Goal: Task Accomplishment & Management: Use online tool/utility

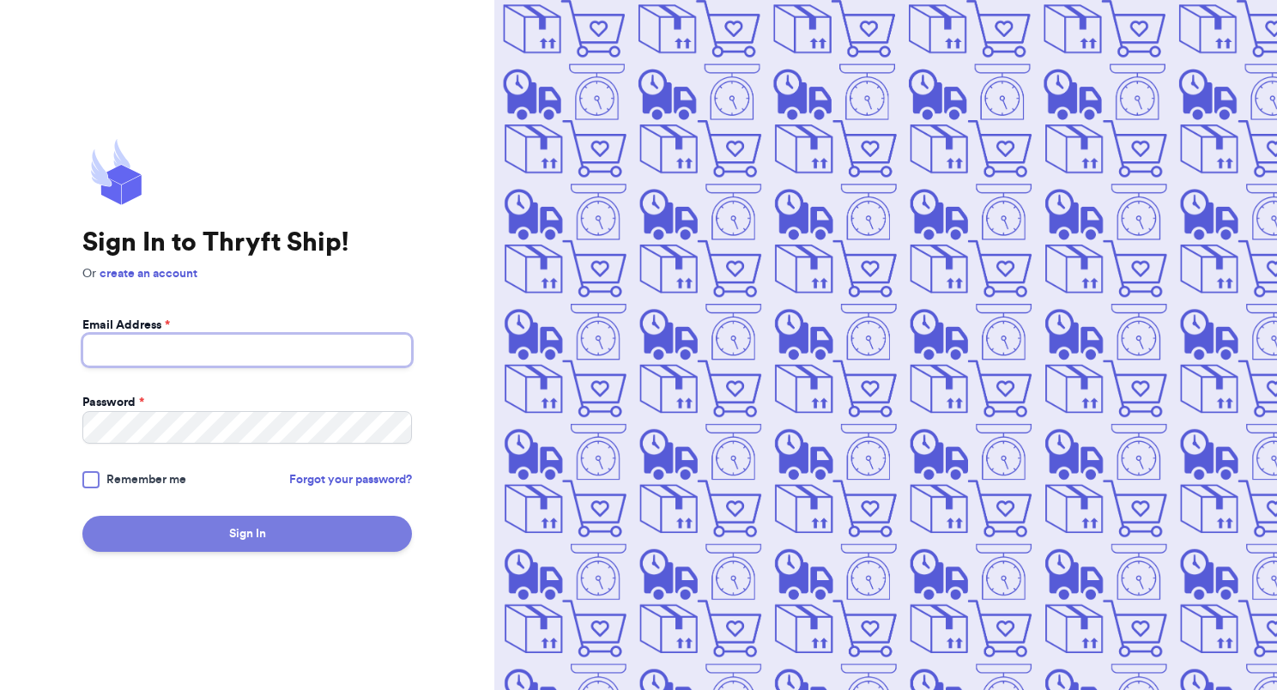
type input "[EMAIL_ADDRESS][DOMAIN_NAME]"
click at [237, 532] on button "Sign In" at bounding box center [247, 534] width 330 height 36
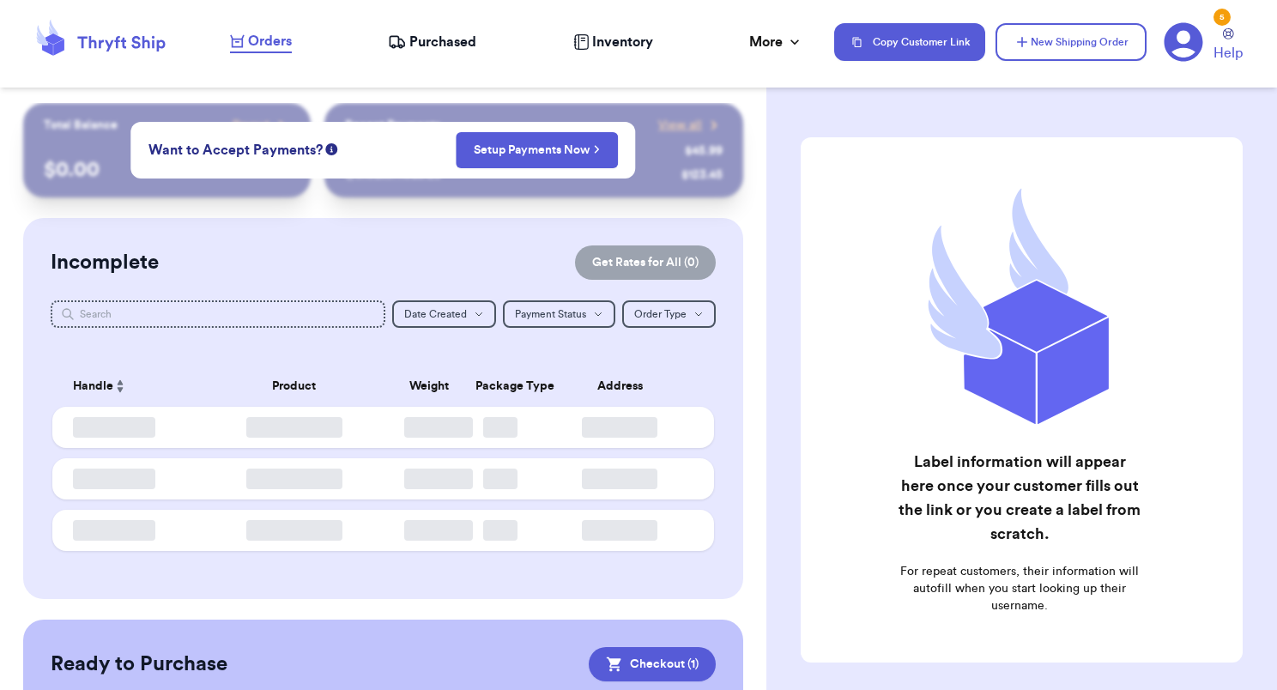
checkbox input "true"
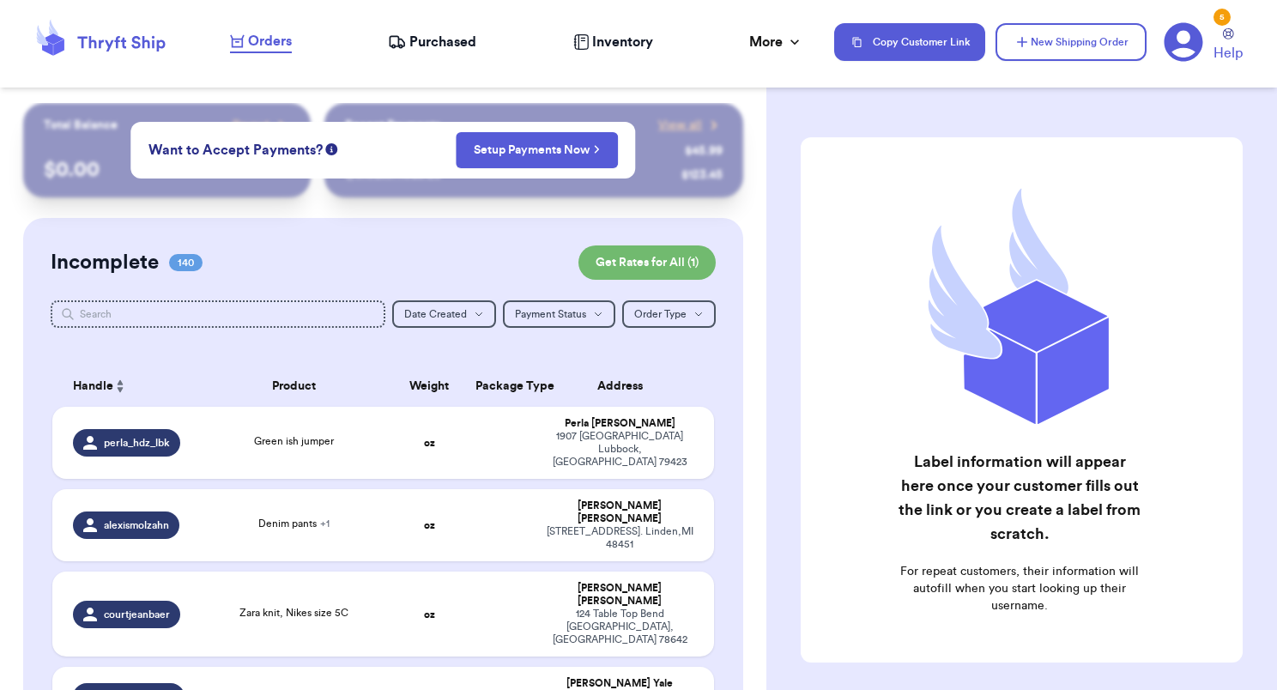
click at [536, 445] on td "[PERSON_NAME] [STREET_ADDRESS]" at bounding box center [625, 443] width 178 height 72
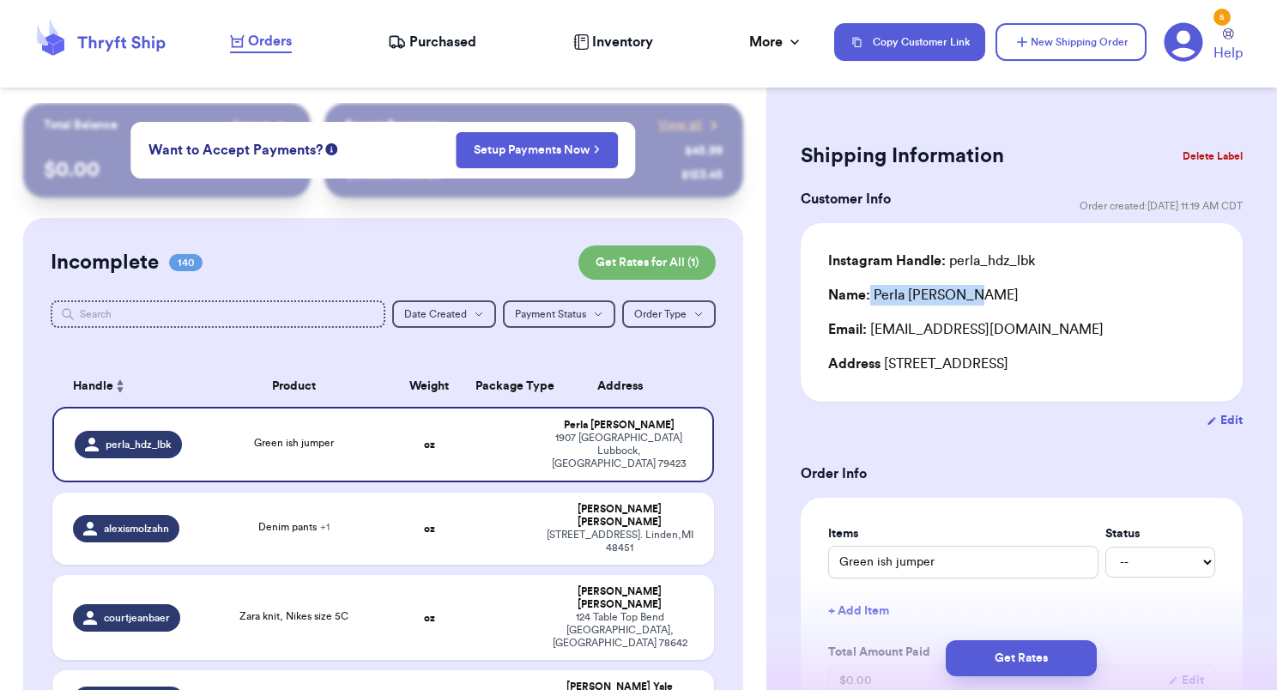
drag, startPoint x: 985, startPoint y: 300, endPoint x: 870, endPoint y: 302, distance: 115.0
click at [870, 302] on div "Name: [PERSON_NAME]" at bounding box center [1021, 295] width 387 height 21
copy div "[PERSON_NAME]"
drag, startPoint x: 874, startPoint y: 331, endPoint x: 1050, endPoint y: 324, distance: 176.1
click at [1050, 324] on div "Email: [EMAIL_ADDRESS][DOMAIN_NAME]" at bounding box center [1021, 329] width 387 height 21
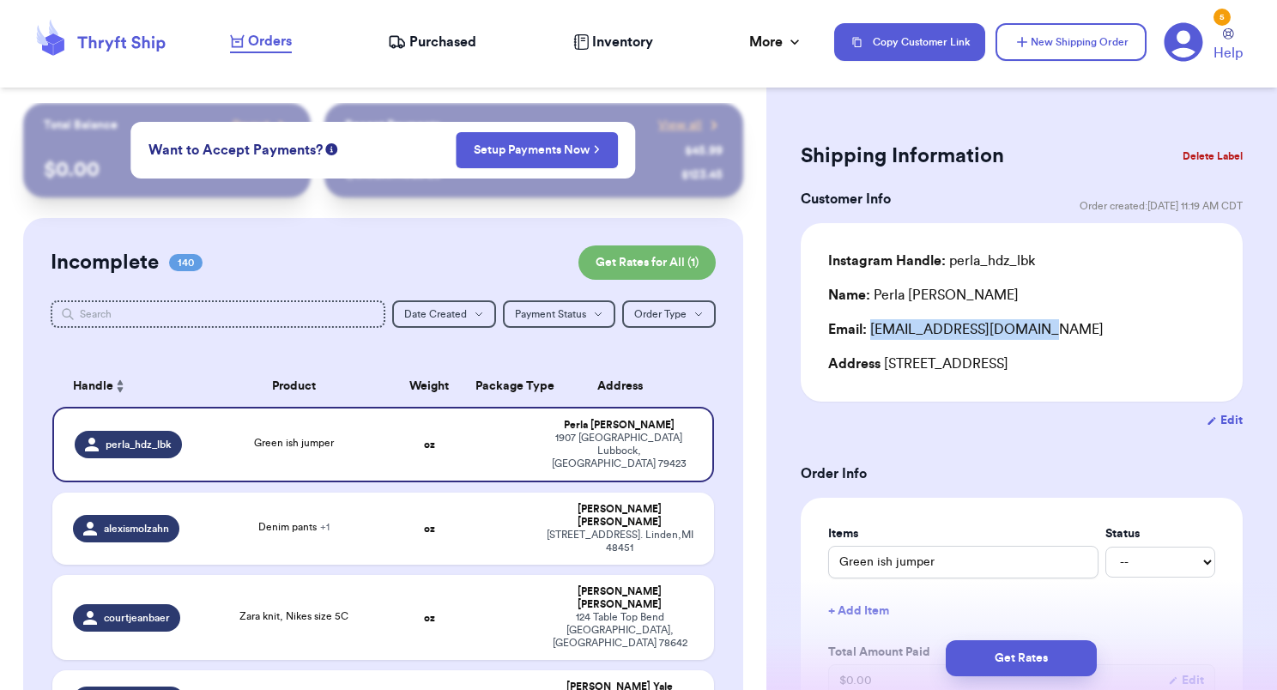
copy div "[EMAIL_ADDRESS][DOMAIN_NAME]"
drag, startPoint x: 885, startPoint y: 361, endPoint x: 963, endPoint y: 360, distance: 78.1
click at [963, 360] on div "Address [STREET_ADDRESS]" at bounding box center [1021, 364] width 387 height 21
copy div "1907 [GEOGRAPHIC_DATA]"
click at [988, 364] on div "Address [STREET_ADDRESS]" at bounding box center [1021, 364] width 387 height 21
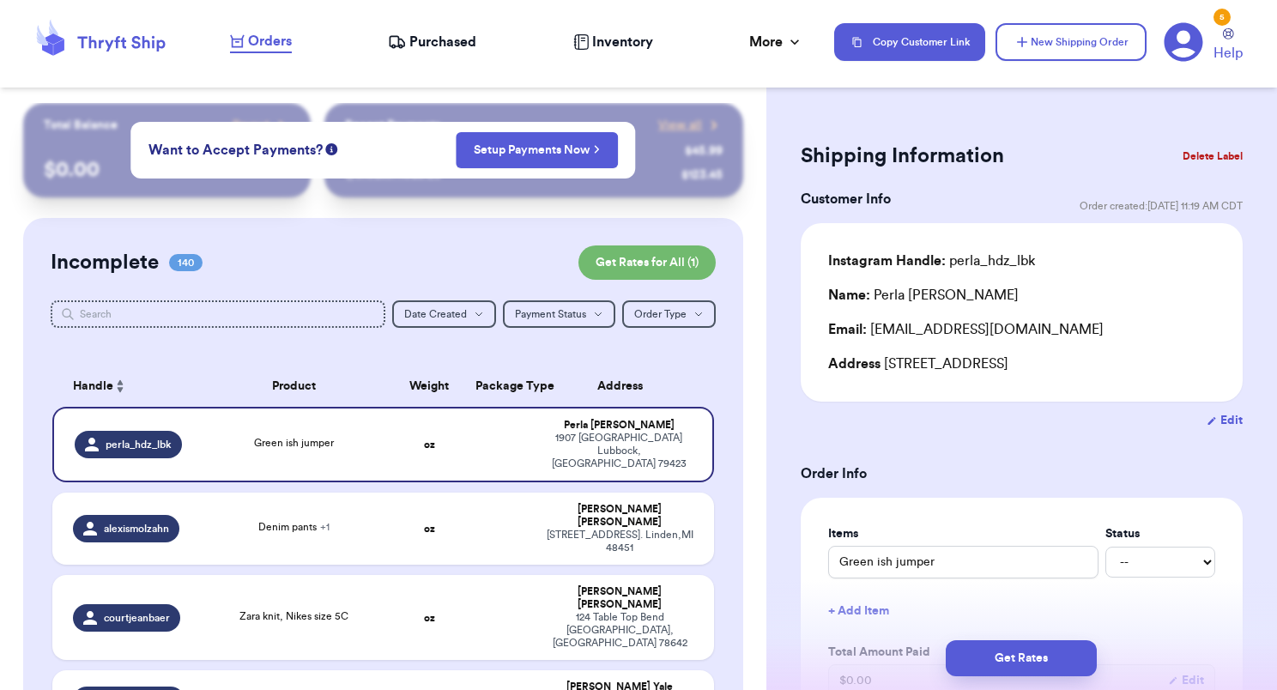
click at [988, 364] on div "Address [STREET_ADDRESS]" at bounding box center [1021, 364] width 387 height 21
copy div "Lubbock"
click at [1068, 361] on div "Address [STREET_ADDRESS]" at bounding box center [1021, 364] width 387 height 21
copy div "79423"
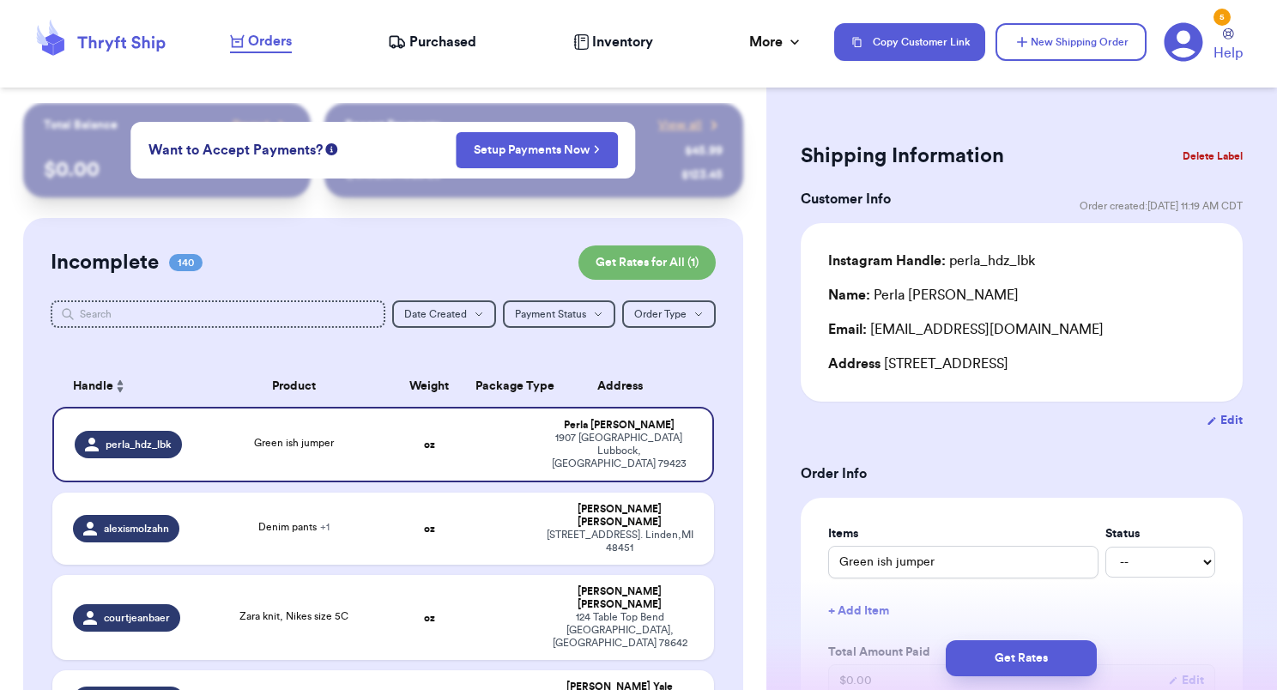
drag, startPoint x: 887, startPoint y: 364, endPoint x: 1102, endPoint y: 364, distance: 215.4
click at [1102, 364] on div "Address [STREET_ADDRESS]" at bounding box center [1021, 364] width 387 height 21
click at [1081, 360] on div "Address [STREET_ADDRESS]" at bounding box center [1021, 364] width 387 height 21
drag, startPoint x: 1087, startPoint y: 362, endPoint x: 885, endPoint y: 372, distance: 201.9
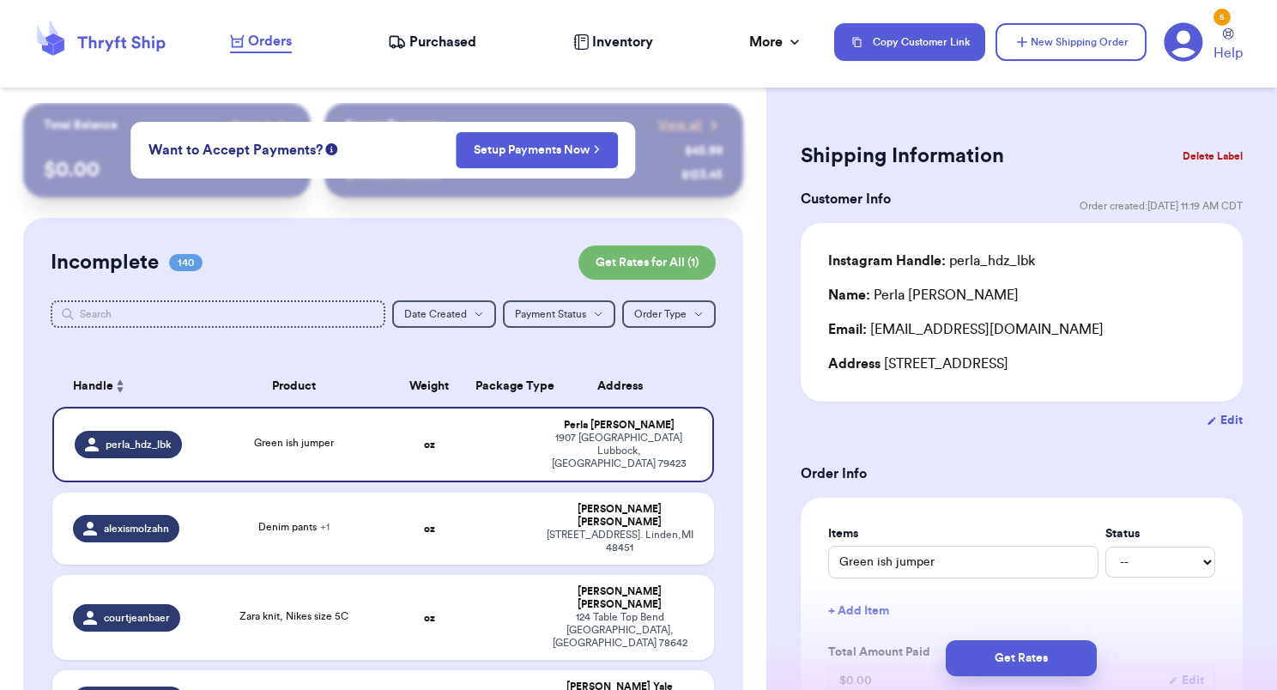
click at [885, 372] on div "Address [STREET_ADDRESS]" at bounding box center [1021, 364] width 387 height 21
copy div "[STREET_ADDRESS]"
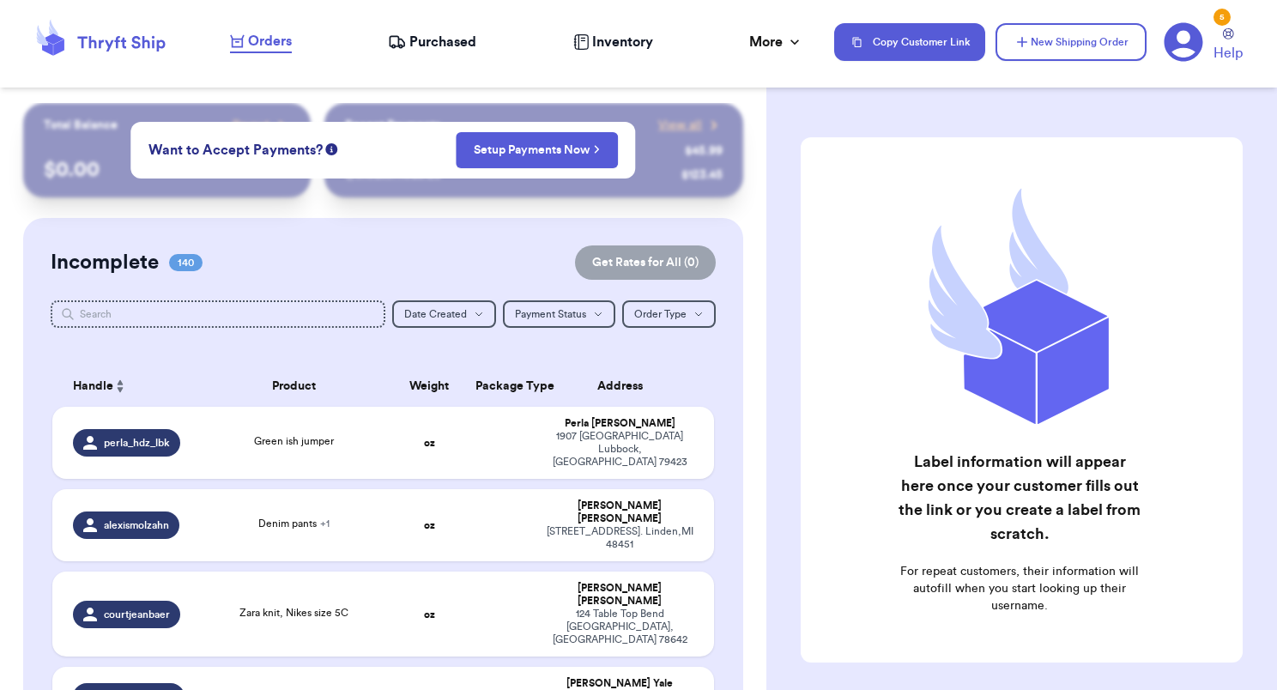
checkbox input "true"
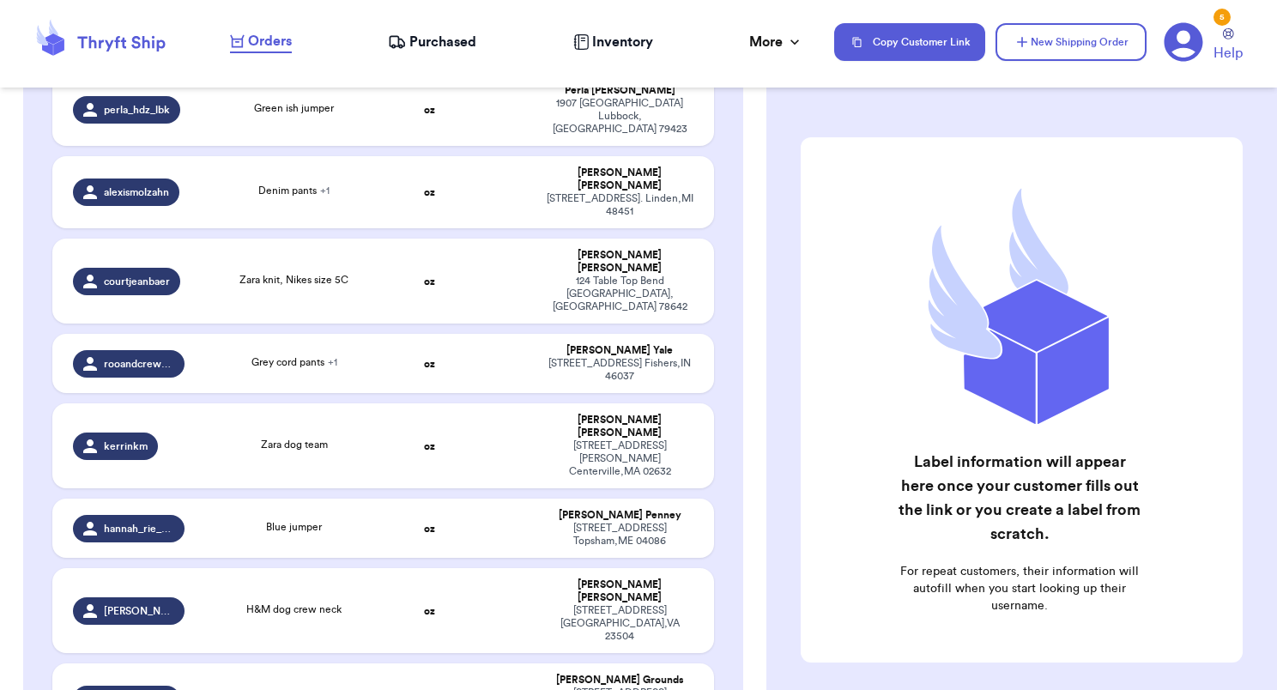
scroll to position [340, 0]
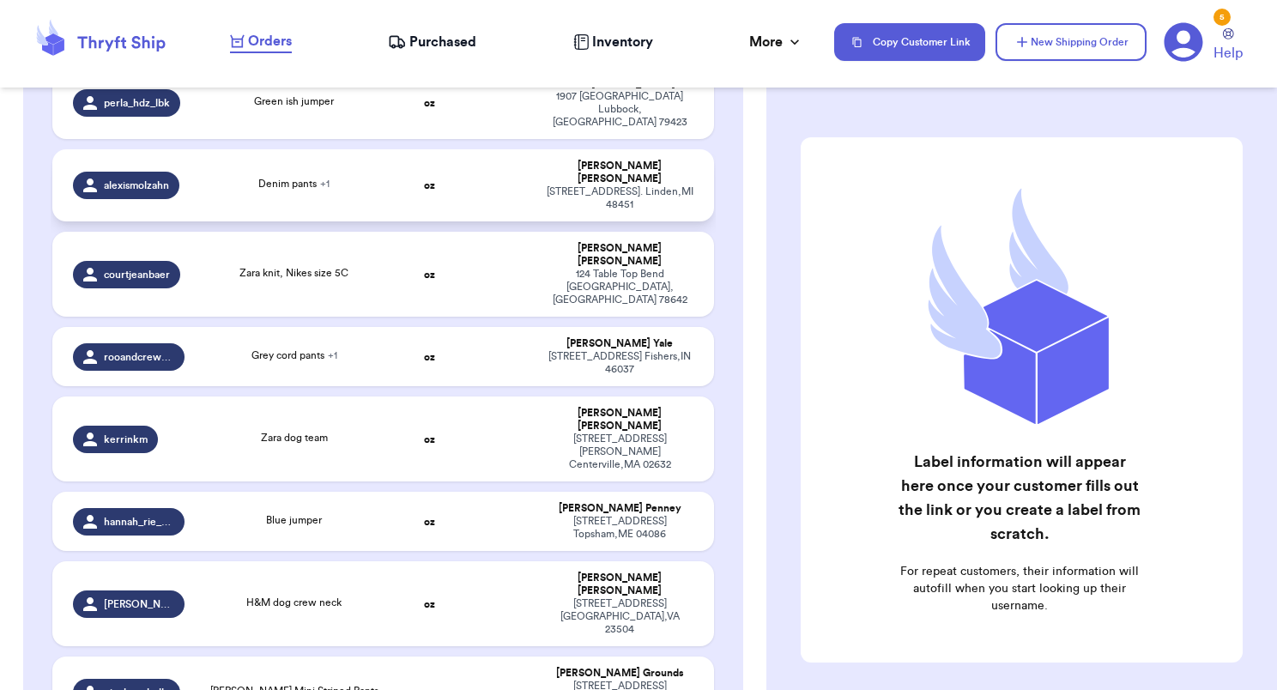
click at [475, 165] on td at bounding box center [500, 185] width 71 height 72
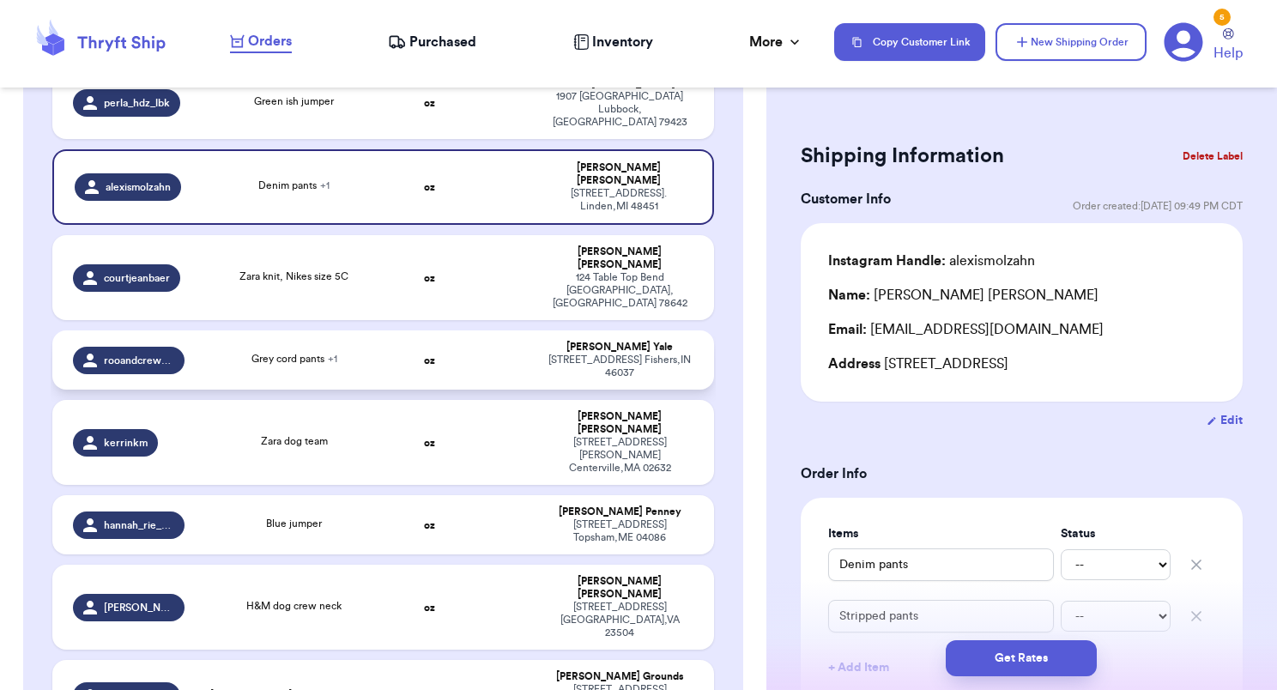
click at [354, 351] on div "Grey cord pants + 1" at bounding box center [294, 360] width 179 height 19
type input "Grey cord pants"
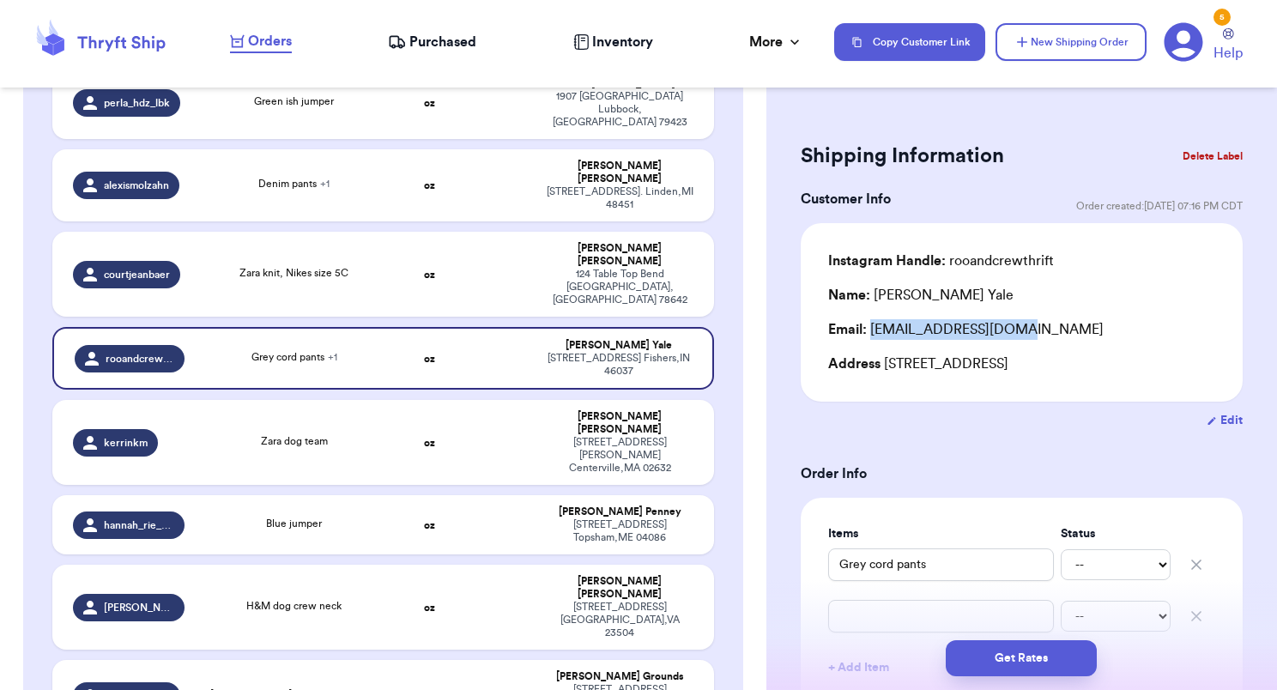
drag, startPoint x: 1006, startPoint y: 333, endPoint x: 869, endPoint y: 329, distance: 136.5
click at [869, 329] on div "Email: kellykyale@gmail.com" at bounding box center [1021, 329] width 387 height 21
copy div "kellykyale@gmail.com"
drag, startPoint x: 933, startPoint y: 294, endPoint x: 870, endPoint y: 297, distance: 62.7
click at [870, 297] on div "Name: Kelly Yale" at bounding box center [1021, 295] width 387 height 21
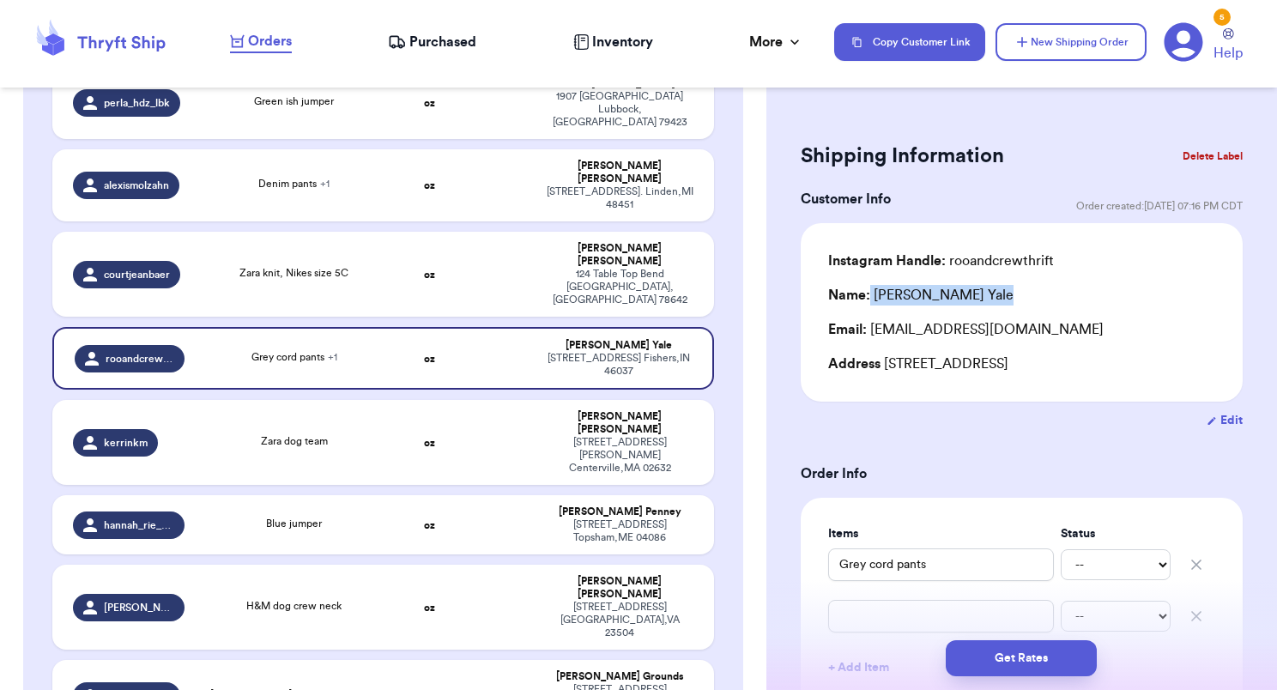
copy div "Kelly Yale"
click at [1025, 275] on div "Instagram Handle: rooandcrewthrift Name: Kelly Yale Email: kellykyale@gmail.com…" at bounding box center [1021, 313] width 387 height 124
